Goal: Information Seeking & Learning: Learn about a topic

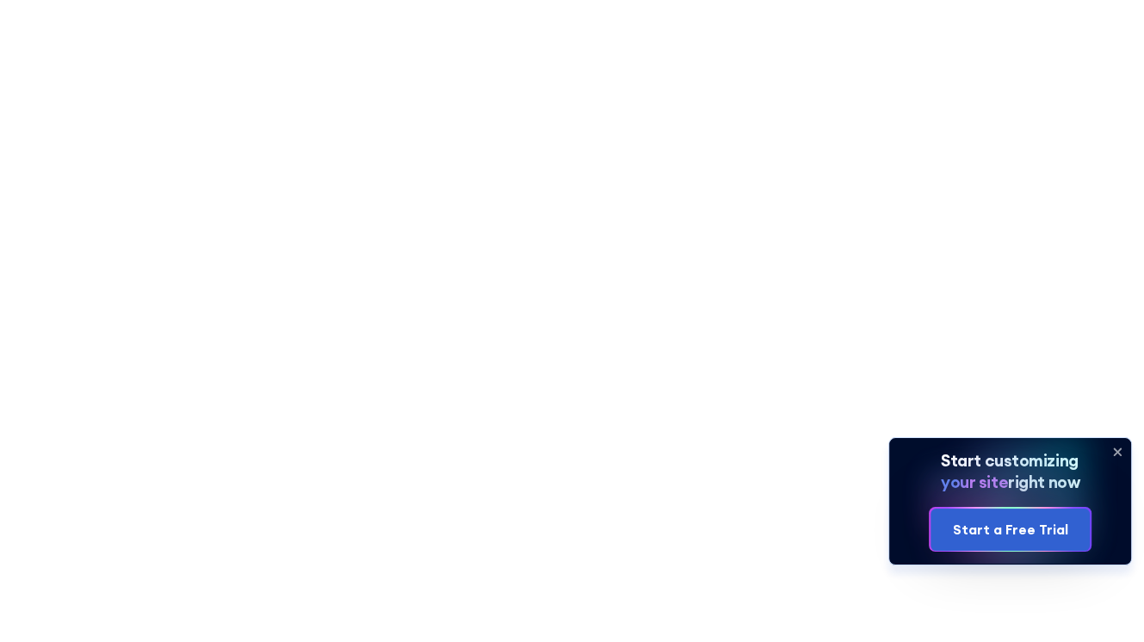
click at [1118, 453] on icon at bounding box center [1117, 452] width 7 height 7
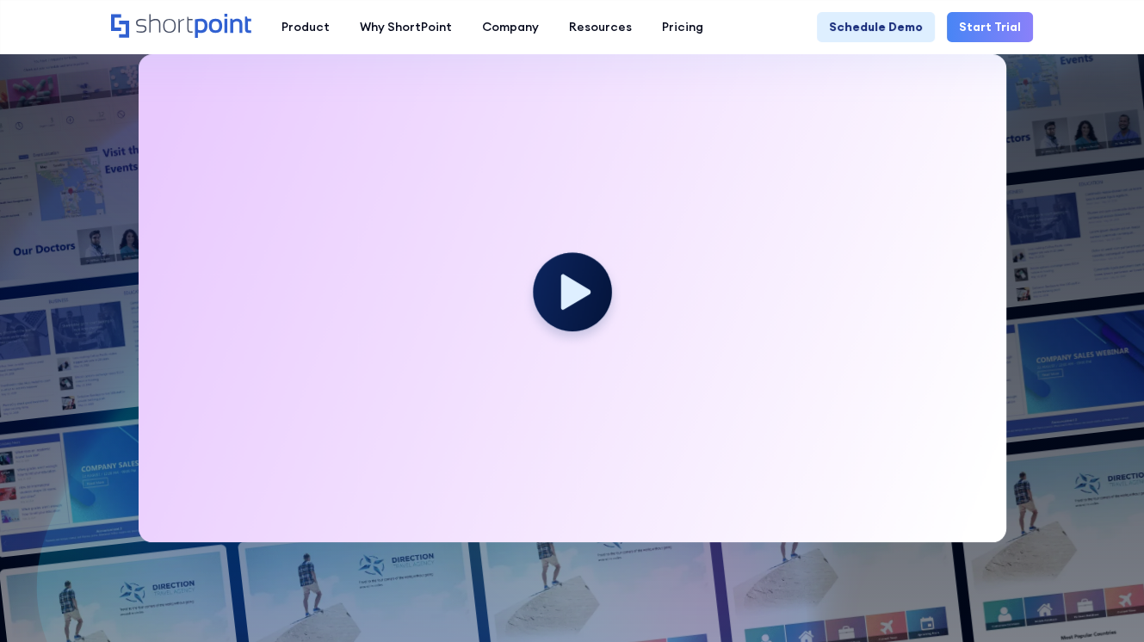
scroll to position [86, 0]
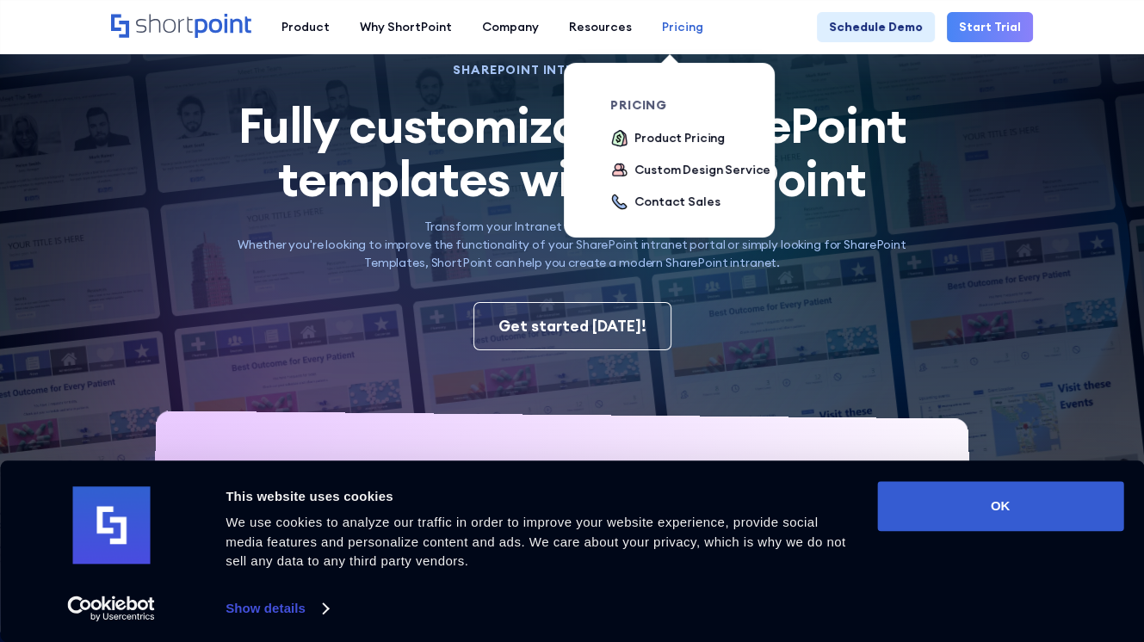
click at [663, 34] on div "Pricing" at bounding box center [682, 27] width 41 height 18
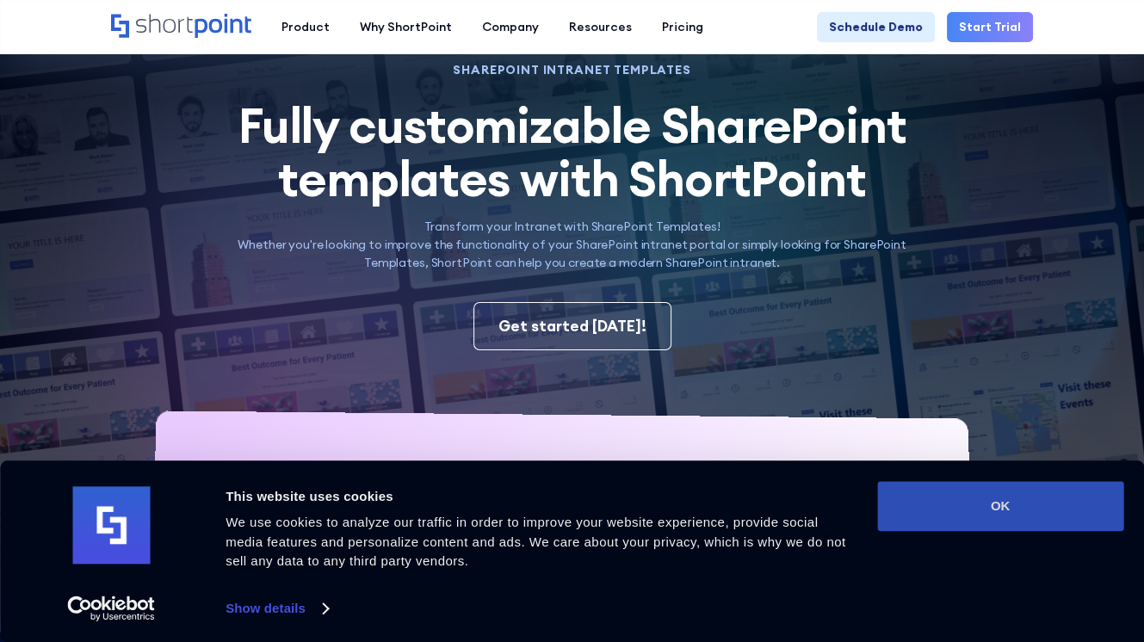
click at [1019, 528] on button "OK" at bounding box center [1000, 506] width 246 height 50
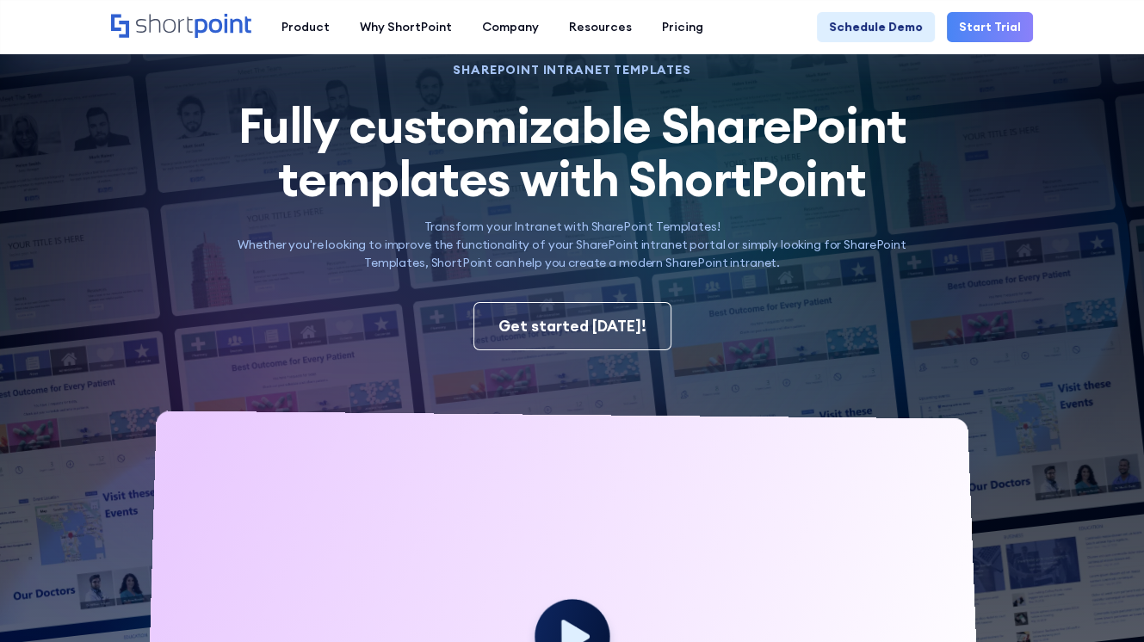
scroll to position [0, 0]
click at [668, 10] on div "Product works with SharePoint Microsoft Teams SAP Explore Templates Elements In…" at bounding box center [572, 27] width 1144 height 54
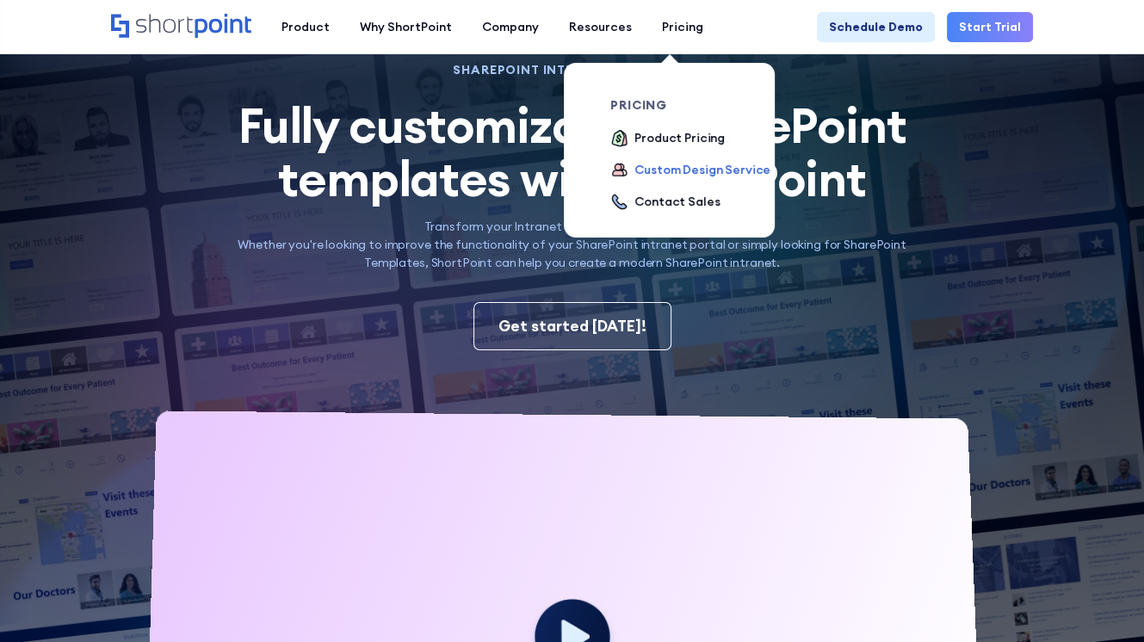
click at [641, 164] on div "Custom Design Service" at bounding box center [703, 170] width 136 height 18
